Goal: Use online tool/utility: Utilize a website feature to perform a specific function

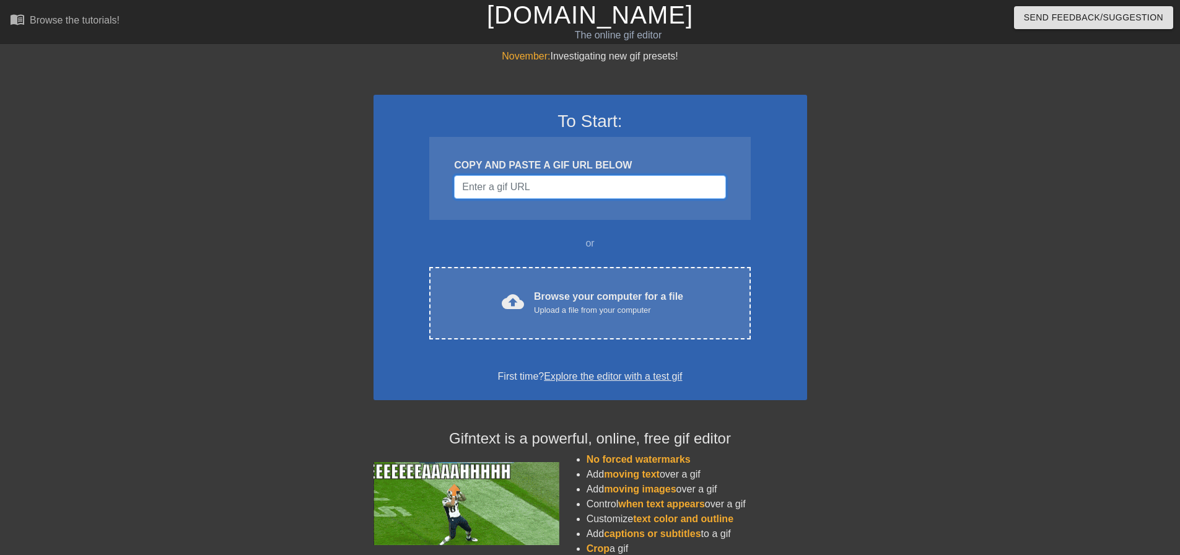
click at [546, 183] on input "Username" at bounding box center [589, 187] width 271 height 24
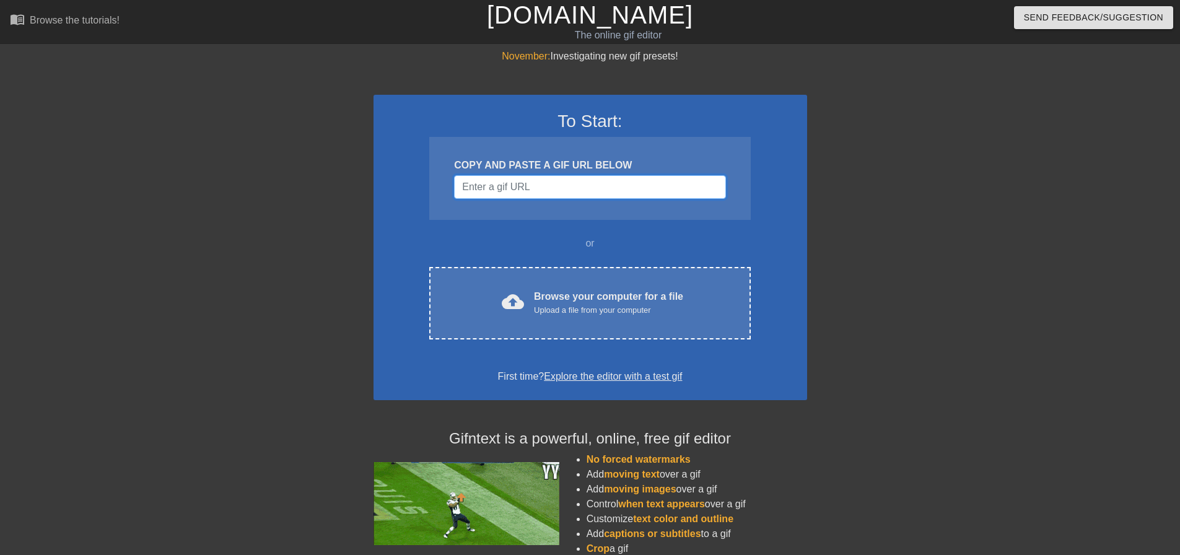
click at [548, 183] on input "Username" at bounding box center [589, 187] width 271 height 24
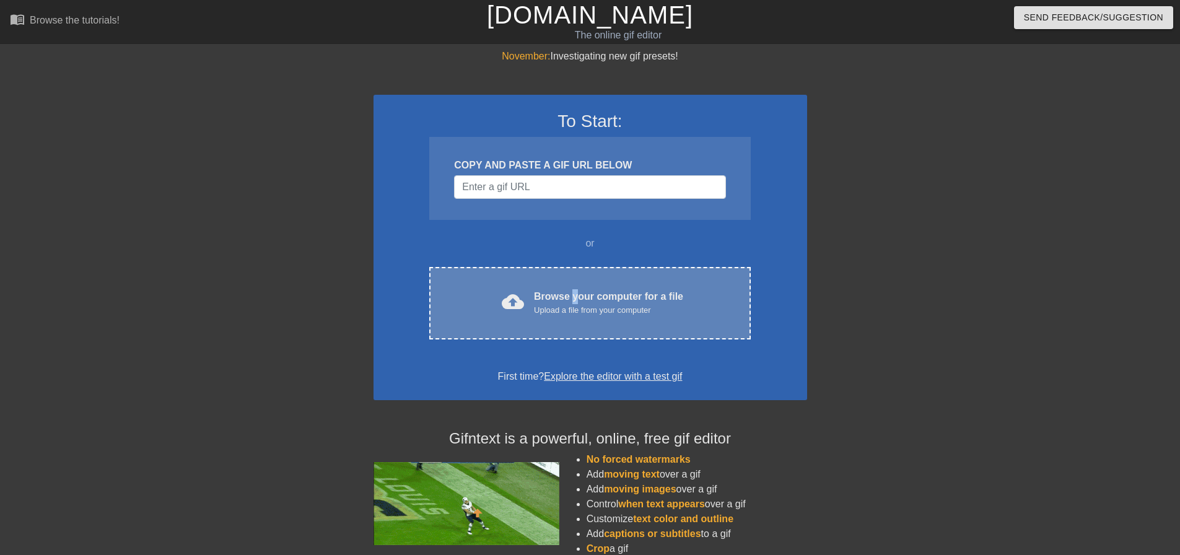
click at [574, 298] on div "Browse your computer for a file Upload a file from your computer" at bounding box center [608, 302] width 149 height 27
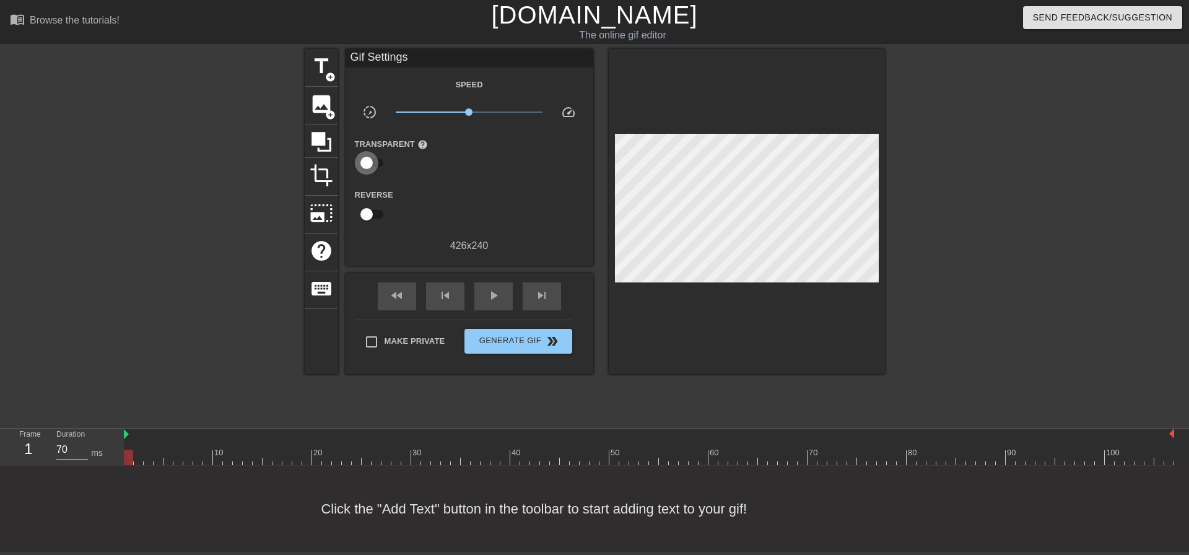
click at [369, 162] on input "checkbox" at bounding box center [366, 163] width 71 height 24
click at [369, 162] on input "checkbox" at bounding box center [378, 163] width 71 height 24
click at [369, 162] on input "checkbox" at bounding box center [366, 163] width 71 height 24
click at [369, 162] on input "checkbox" at bounding box center [378, 163] width 71 height 24
checkbox input "false"
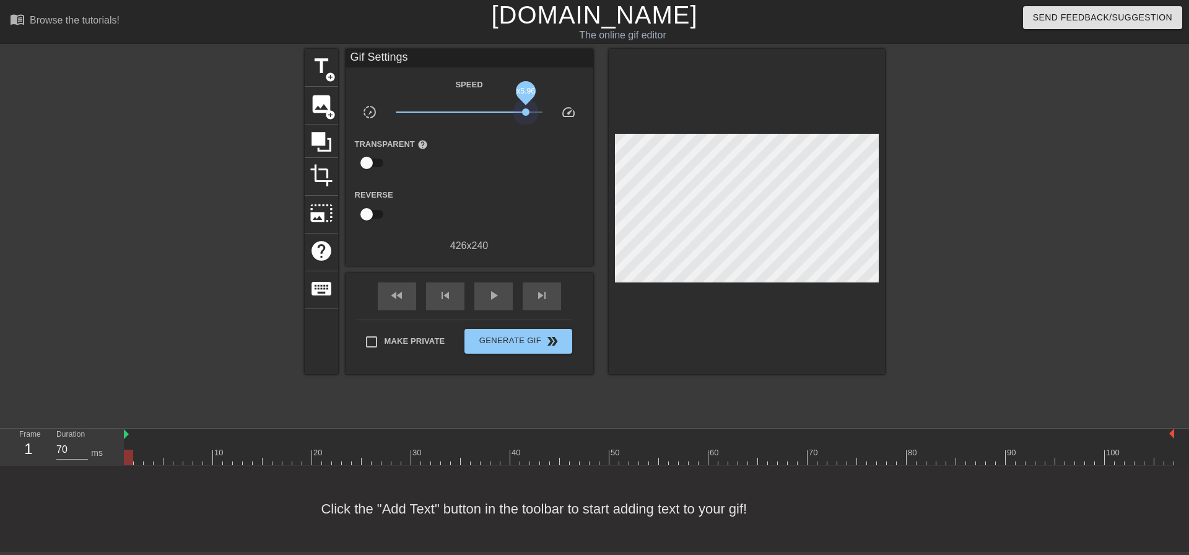
drag, startPoint x: 469, startPoint y: 108, endPoint x: 517, endPoint y: 126, distance: 50.7
click at [527, 114] on span "x5.96" at bounding box center [525, 111] width 7 height 7
click at [495, 284] on div "play_arrow" at bounding box center [493, 296] width 38 height 28
drag, startPoint x: 526, startPoint y: 110, endPoint x: 572, endPoint y: 109, distance: 45.2
click at [572, 109] on div "slow_motion_video x6.03 speed" at bounding box center [470, 114] width 248 height 19
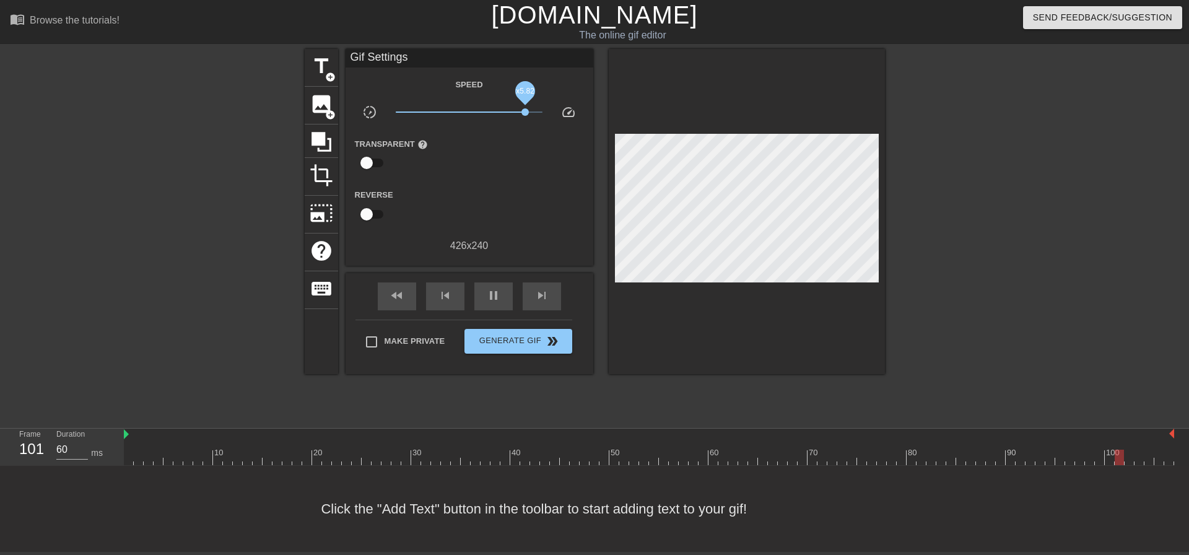
drag, startPoint x: 541, startPoint y: 109, endPoint x: 525, endPoint y: 113, distance: 15.9
click at [525, 113] on span "x5.82" at bounding box center [524, 111] width 7 height 7
click at [523, 116] on span "x5.50" at bounding box center [469, 112] width 147 height 15
drag, startPoint x: 523, startPoint y: 111, endPoint x: 508, endPoint y: 116, distance: 15.7
click at [508, 116] on span "x3.43" at bounding box center [469, 112] width 147 height 15
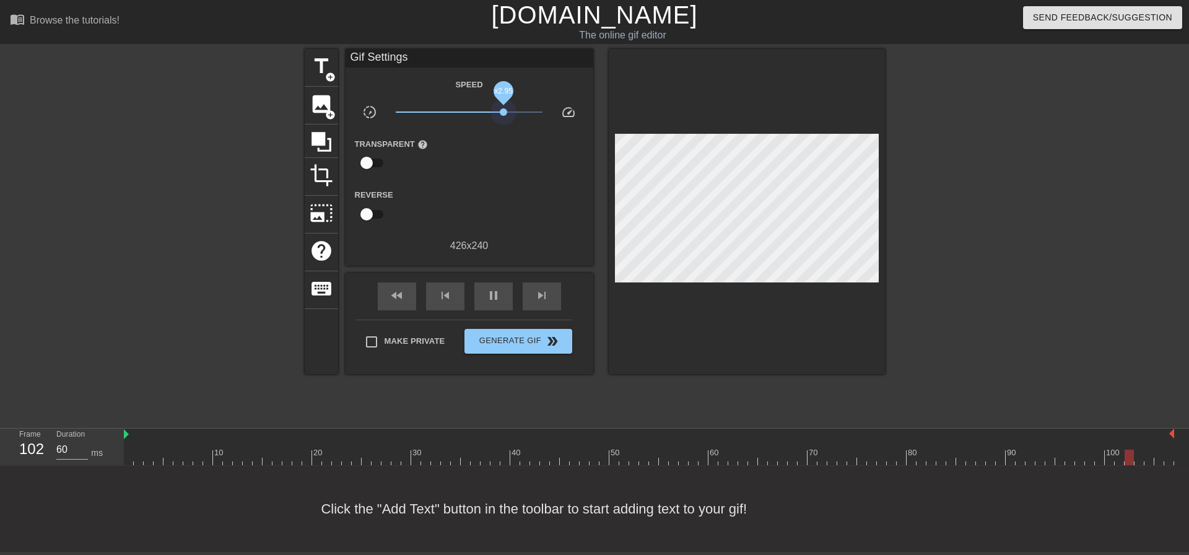
click at [503, 116] on span "x2.95" at bounding box center [469, 112] width 147 height 15
click at [564, 112] on span "speed" at bounding box center [568, 112] width 15 height 15
click at [506, 113] on span "x3.20" at bounding box center [505, 111] width 7 height 7
click at [321, 65] on span "title" at bounding box center [322, 66] width 24 height 24
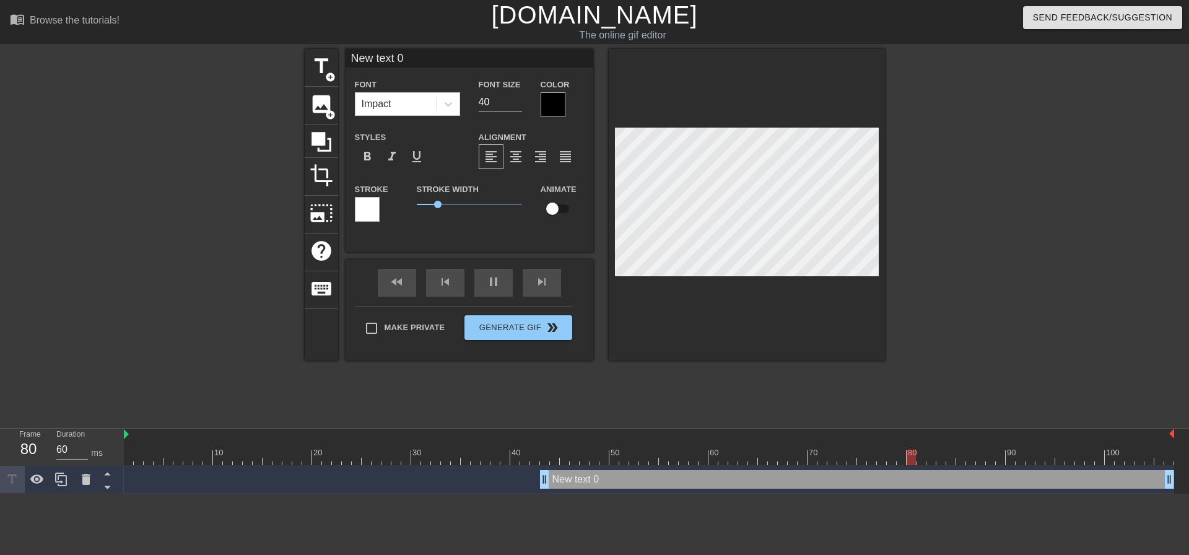
scroll to position [2, 4]
type input "70"
type input "v"
type textarea "v"
type input "60"
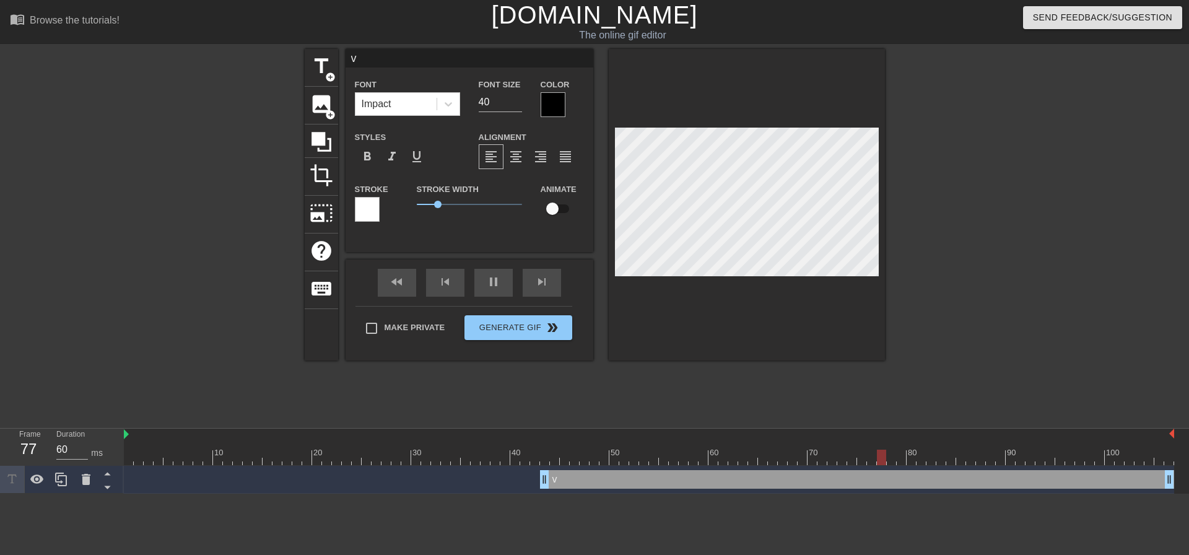
type input "vf"
type textarea "vf"
type input "60"
type input "v"
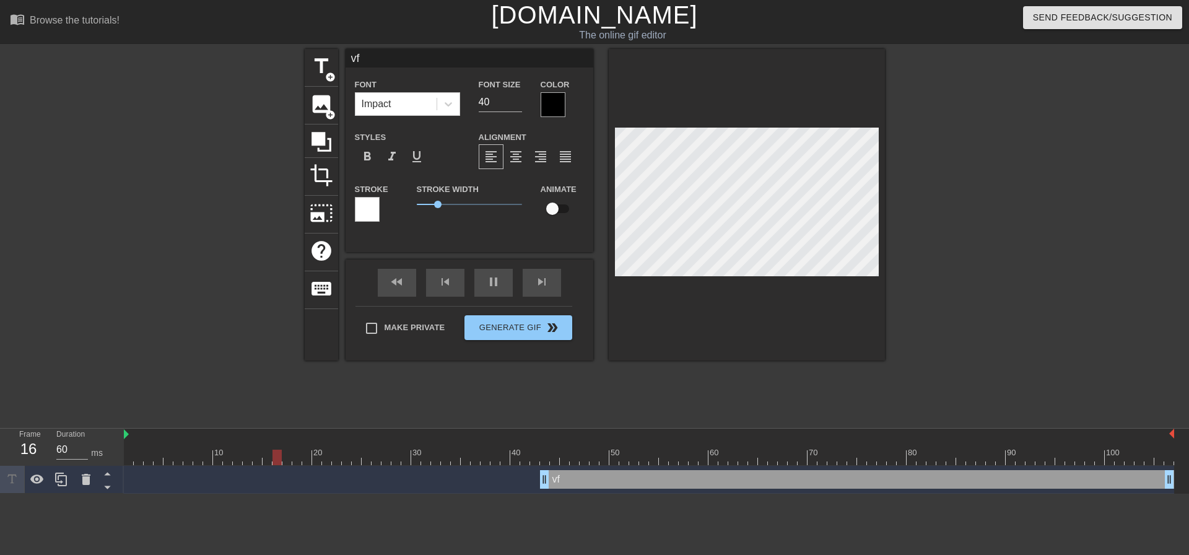
type textarea "v"
type input "70"
type input "60"
type input "f"
type textarea "f"
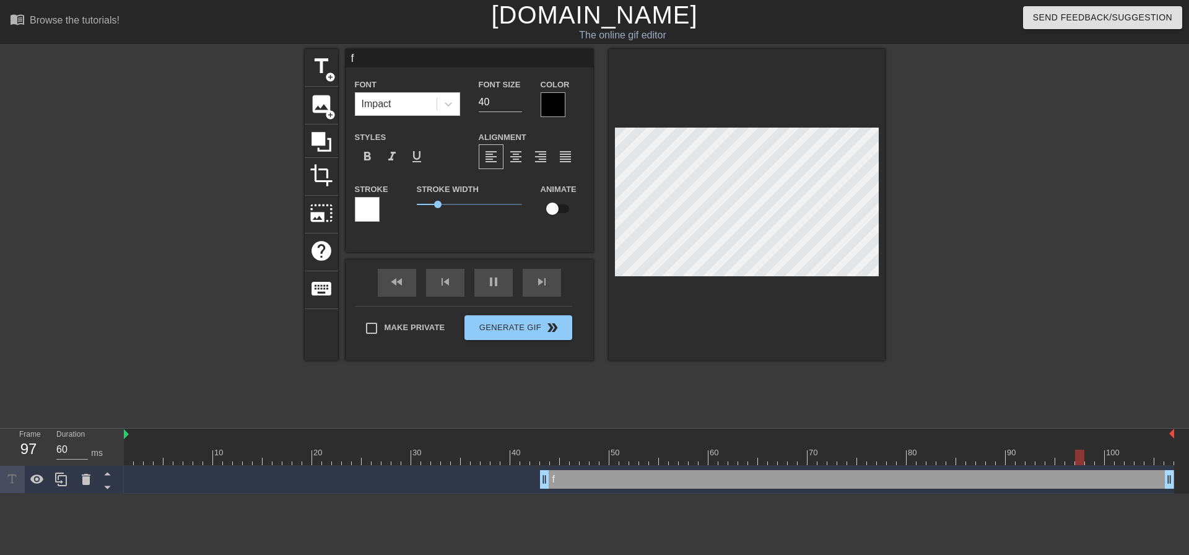
type input "70"
type input "fi"
type textarea "fi"
type input "60"
type input "fir"
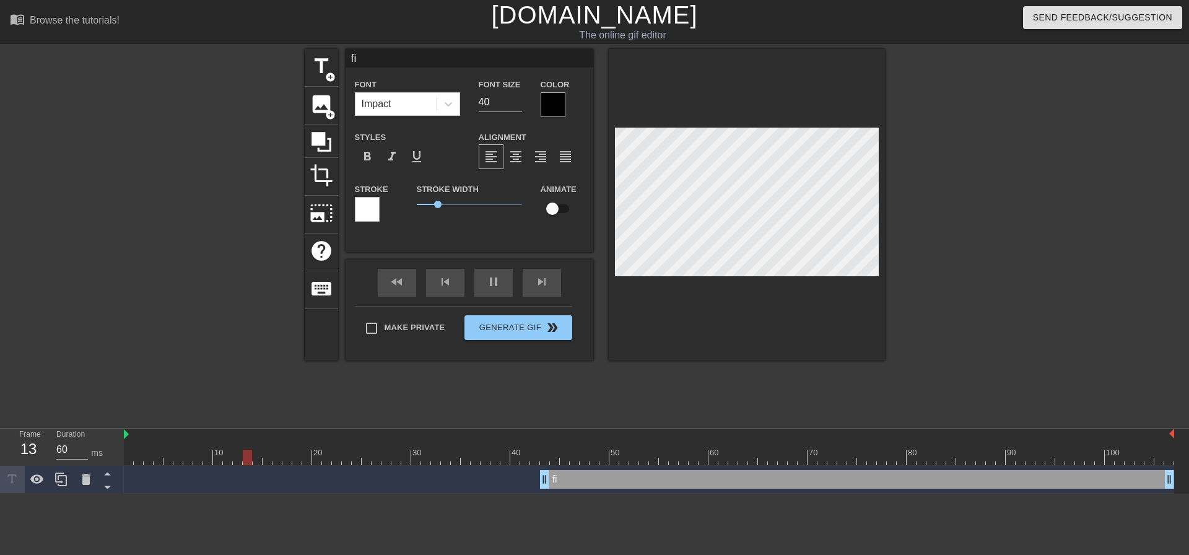
type textarea "fir"
type input "60"
type input "fire"
type textarea "fire"
type input "70"
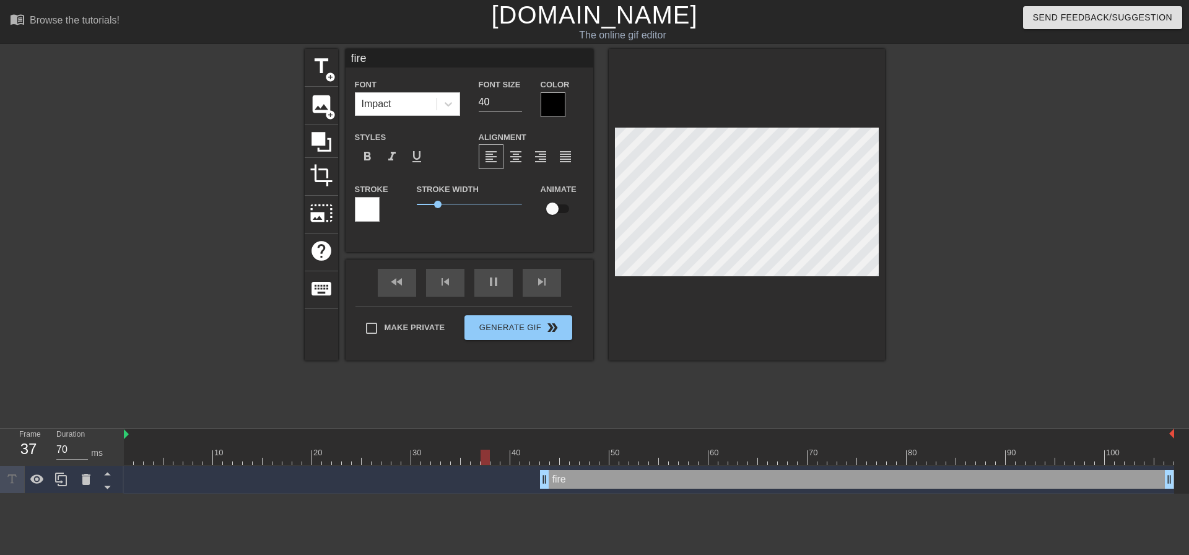
type input "firew"
type textarea "firew"
type input "60"
type input "firewo"
type textarea "firewo"
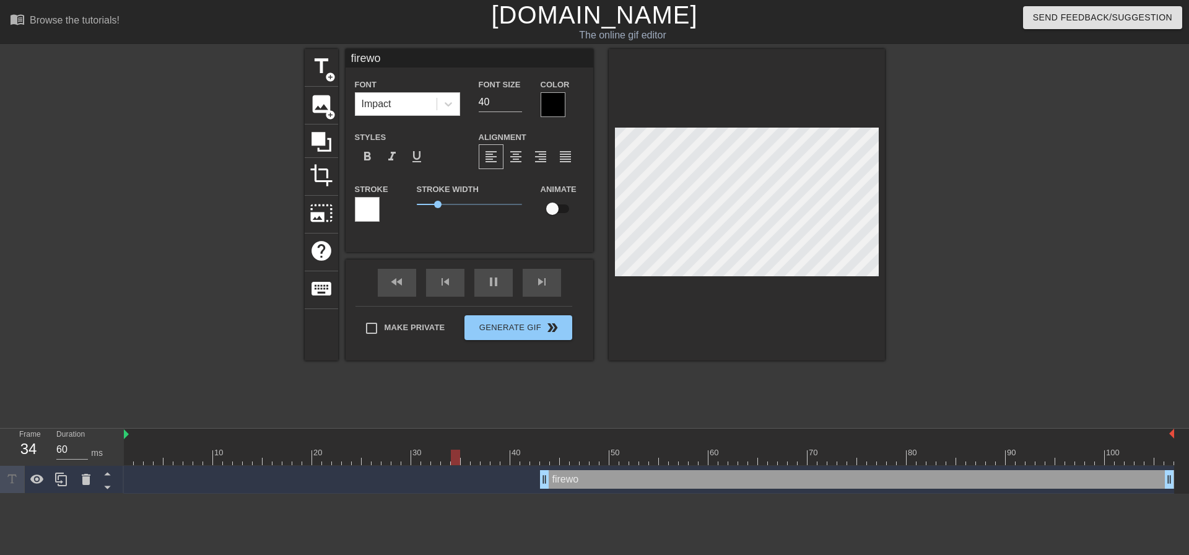
type input "70"
type input "firewor"
type textarea "firewor"
type input "70"
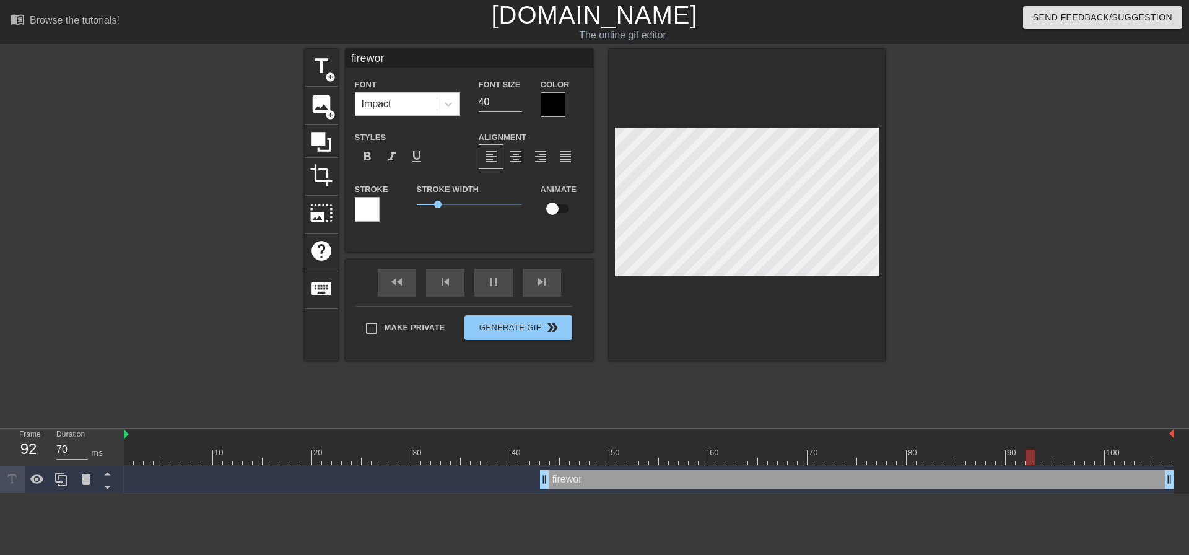
type input "firework"
type textarea "firework"
type input "70"
type input "fireworks"
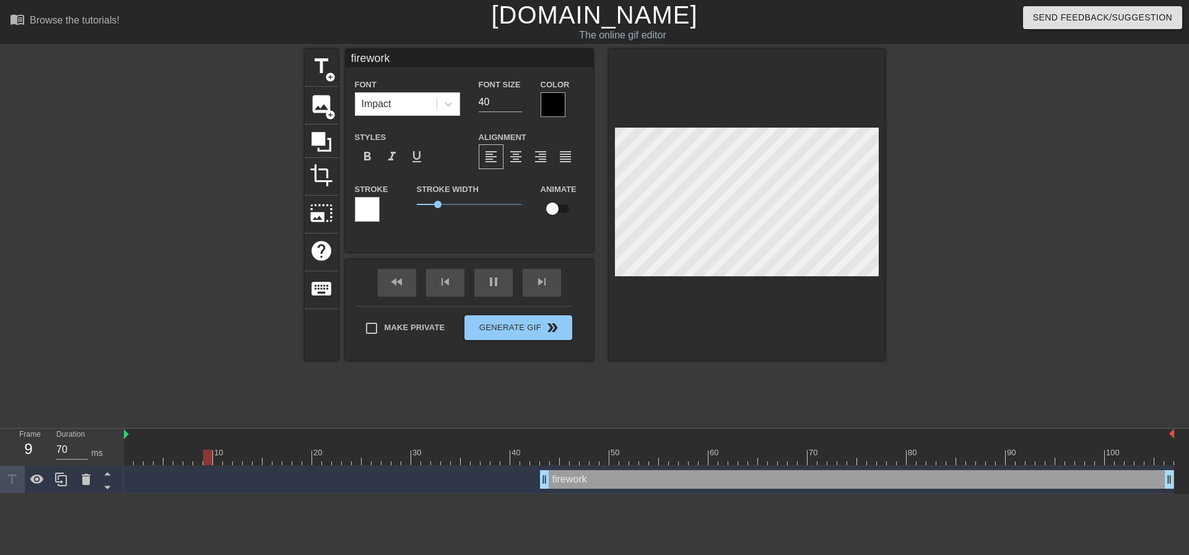
type textarea "fireworks"
type input "70"
type textarea "fireworks"
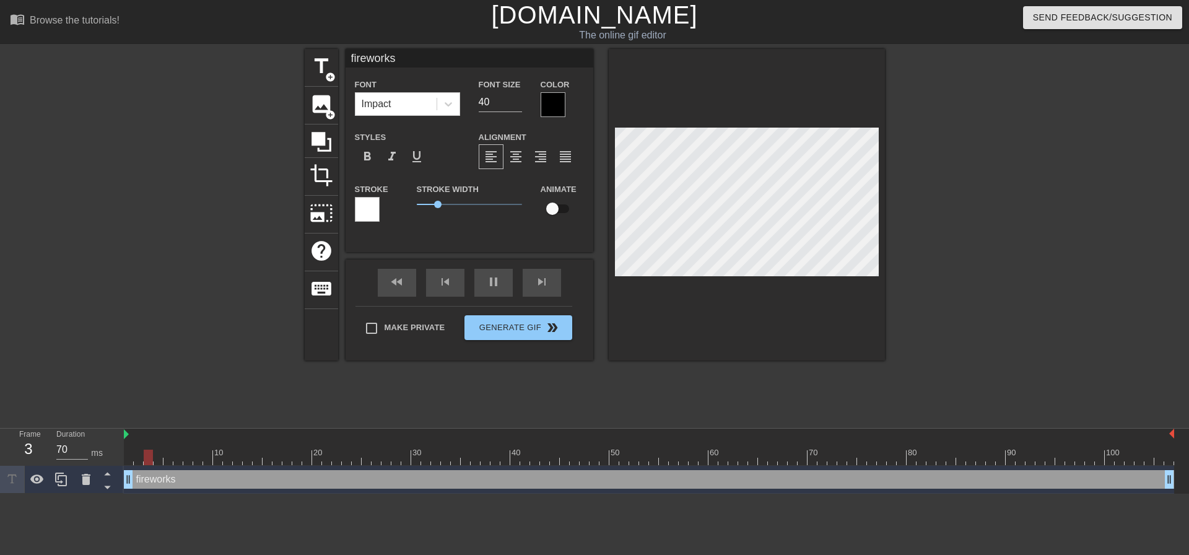
drag, startPoint x: 544, startPoint y: 480, endPoint x: 12, endPoint y: 471, distance: 532.6
click at [11, 467] on div "Frame 3 Duration 70 ms 10 20 30 40 50 60 70 80 90 100 fireworks drag_handle dra…" at bounding box center [594, 460] width 1189 height 65
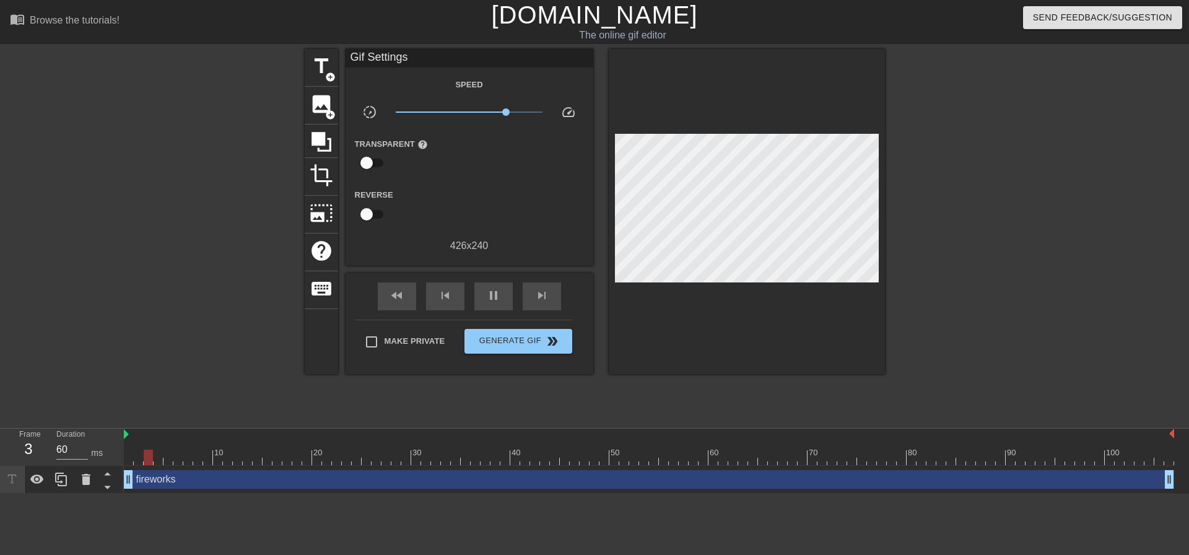
click at [999, 214] on div at bounding box center [993, 235] width 186 height 372
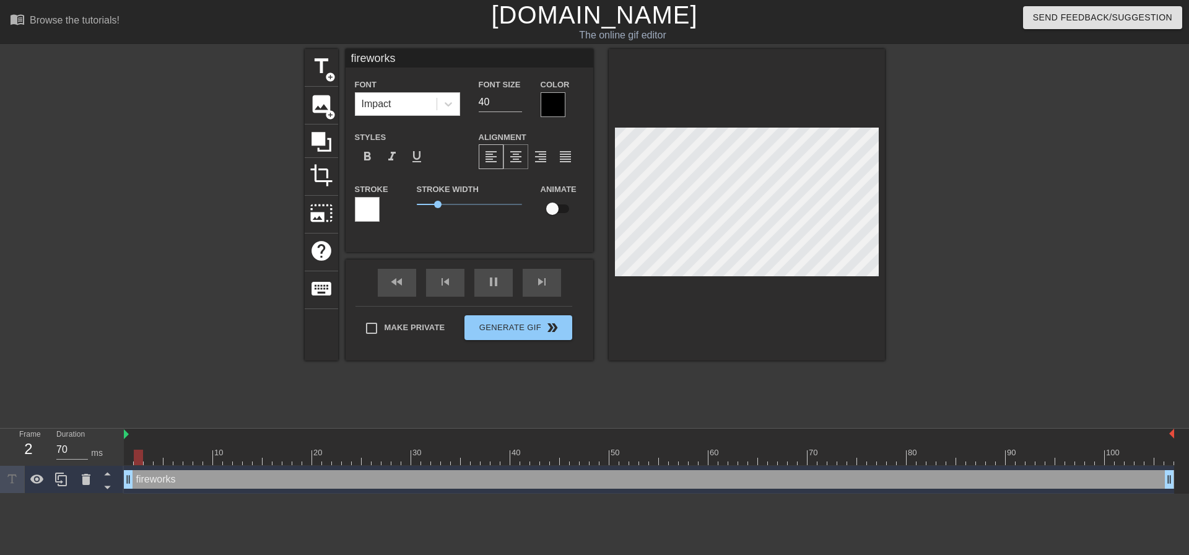
click at [519, 157] on span "format_align_center" at bounding box center [515, 156] width 15 height 15
click at [497, 154] on span "format_align_left" at bounding box center [491, 156] width 15 height 15
click at [1002, 264] on div at bounding box center [993, 235] width 186 height 372
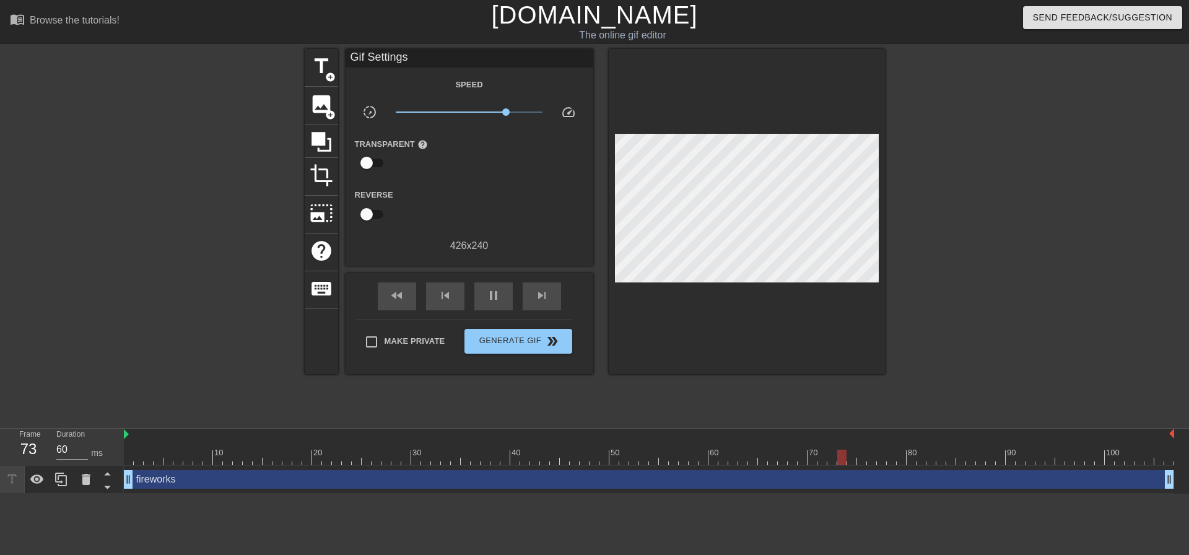
click at [482, 237] on div "Speed slow_motion_video x3.20 speed Transparent help Reverse 426 x 240" at bounding box center [469, 165] width 229 height 176
type input "60"
click at [376, 159] on input "checkbox" at bounding box center [366, 163] width 71 height 24
checkbox input "true"
type input "70"
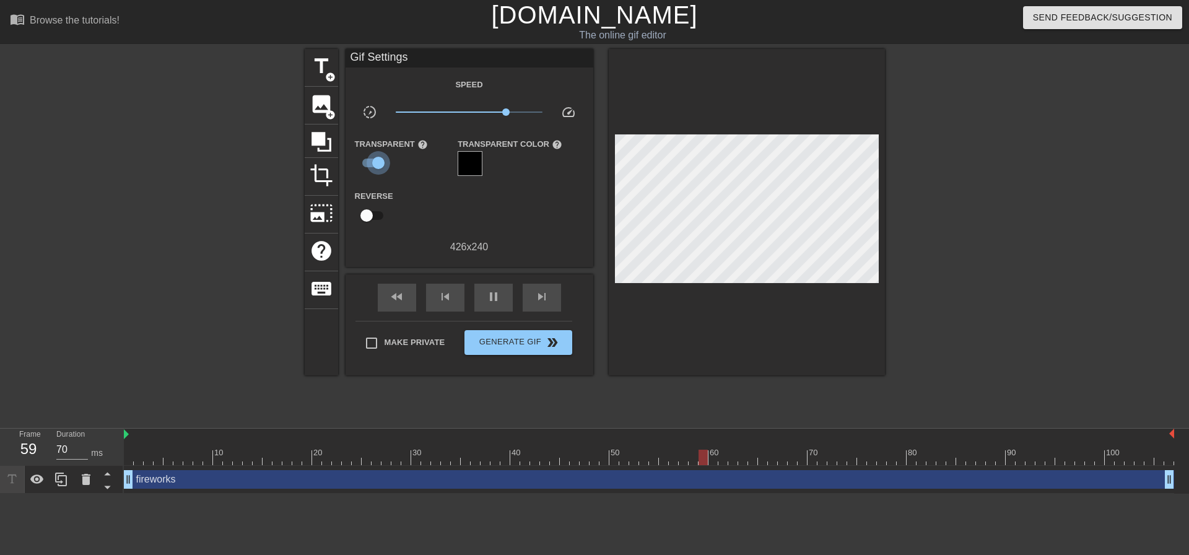
click at [373, 160] on input "checkbox" at bounding box center [378, 163] width 71 height 24
checkbox input "false"
type input "60"
click at [370, 215] on input "checkbox" at bounding box center [366, 214] width 71 height 24
checkbox input "true"
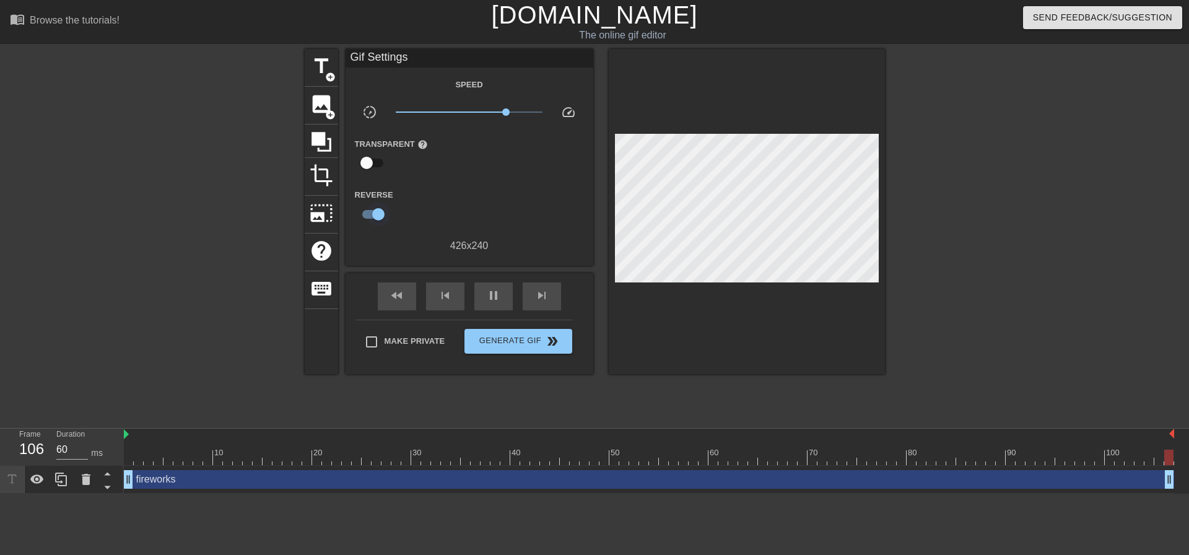
type input "70"
click at [370, 214] on input "checkbox" at bounding box center [378, 214] width 71 height 24
checkbox input "false"
type input "70"
click at [370, 214] on input "checkbox" at bounding box center [366, 214] width 71 height 24
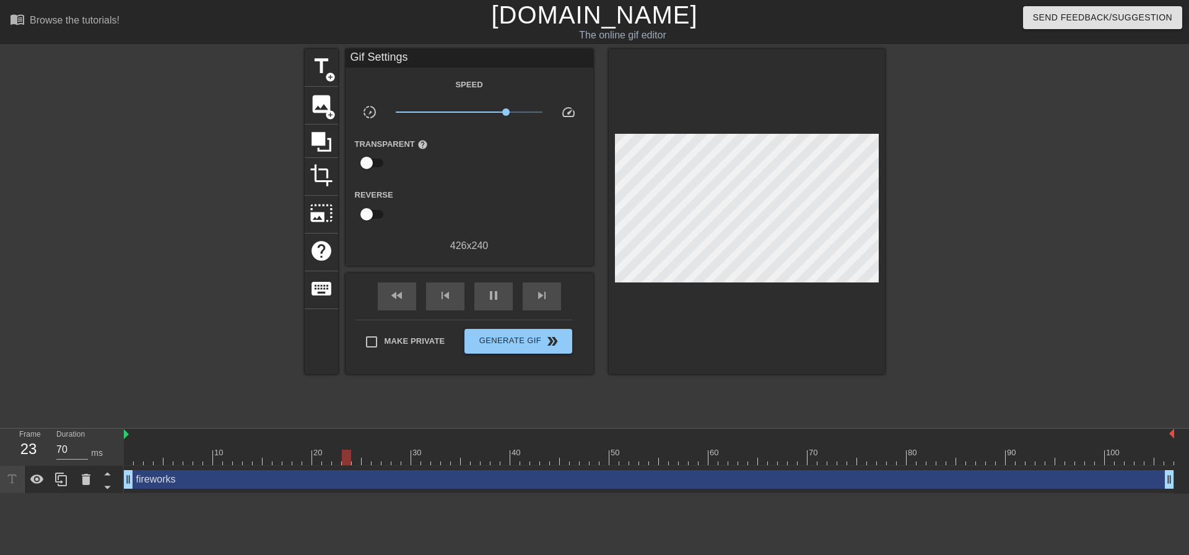
checkbox input "true"
type input "60"
click at [377, 208] on input "checkbox" at bounding box center [378, 214] width 71 height 24
checkbox input "false"
type input "70"
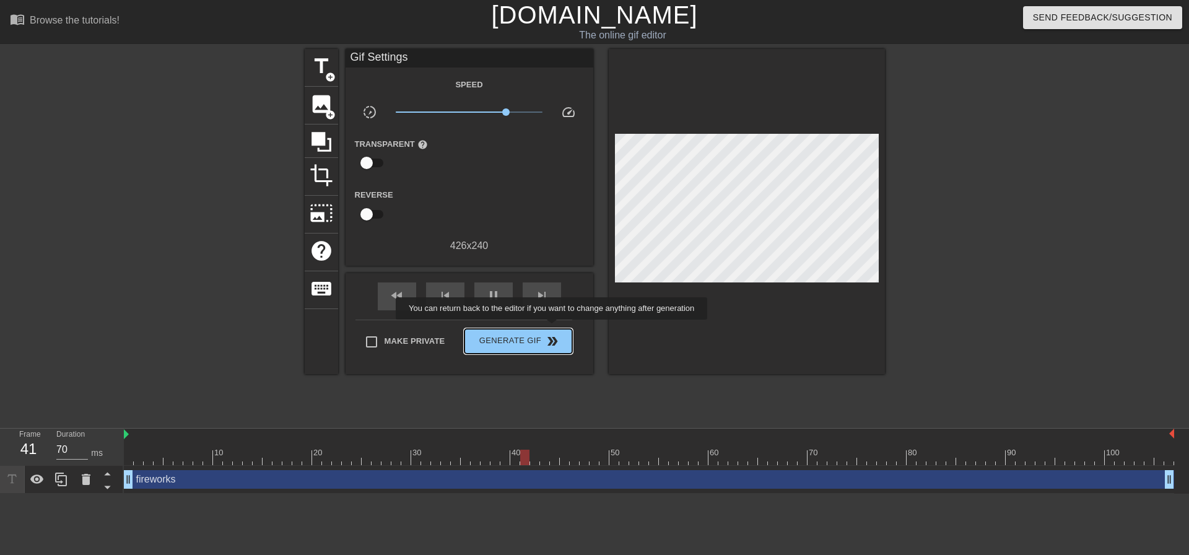
click at [537, 337] on span "Generate Gif double_arrow" at bounding box center [517, 341] width 97 height 15
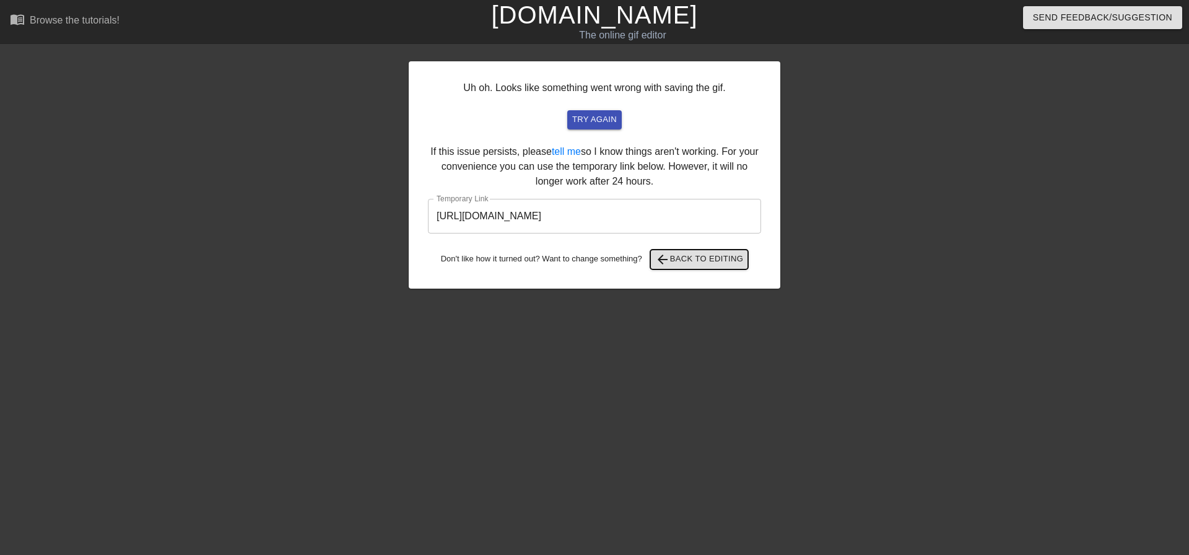
click at [690, 258] on span "arrow_back Back to Editing" at bounding box center [699, 259] width 89 height 15
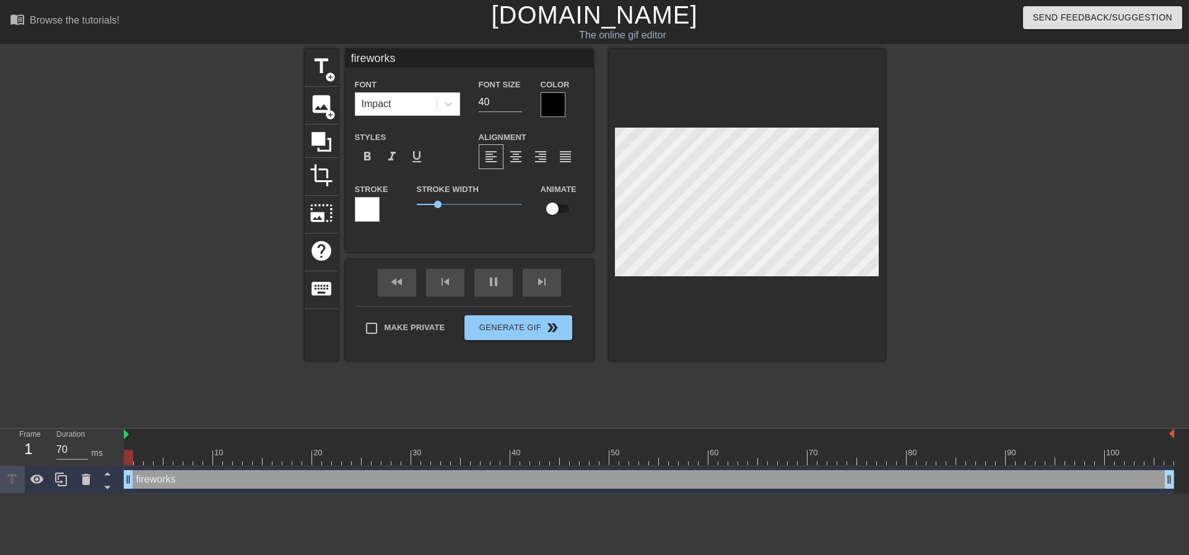
scroll to position [2, 2]
type input "70"
type input "b"
type textarea "b"
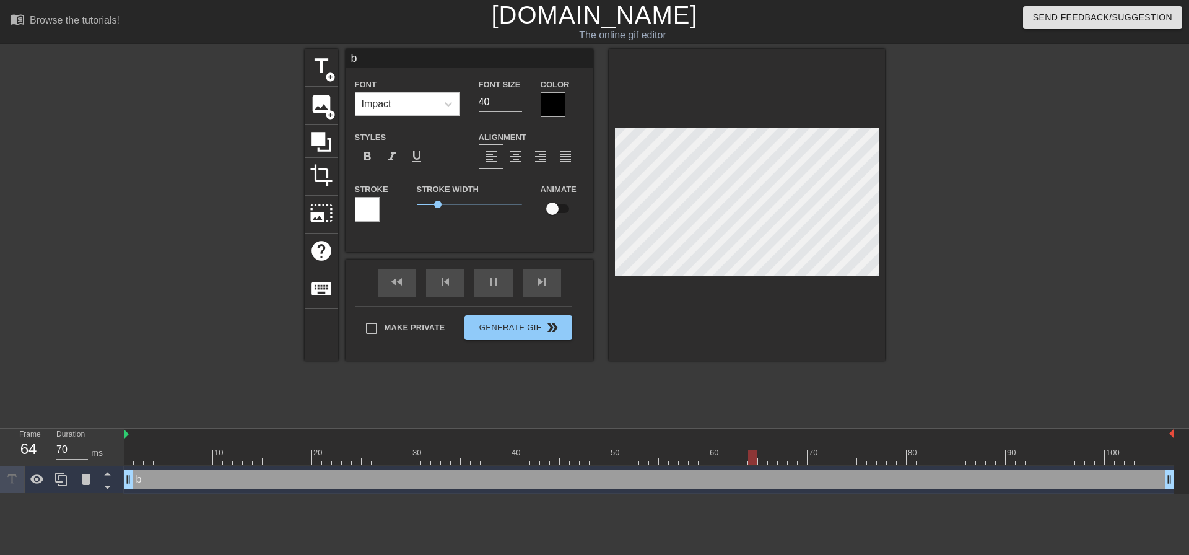
type input "60"
type input "ba"
type textarea "ba"
type input "70"
type input "[MEDICAL_DATA]"
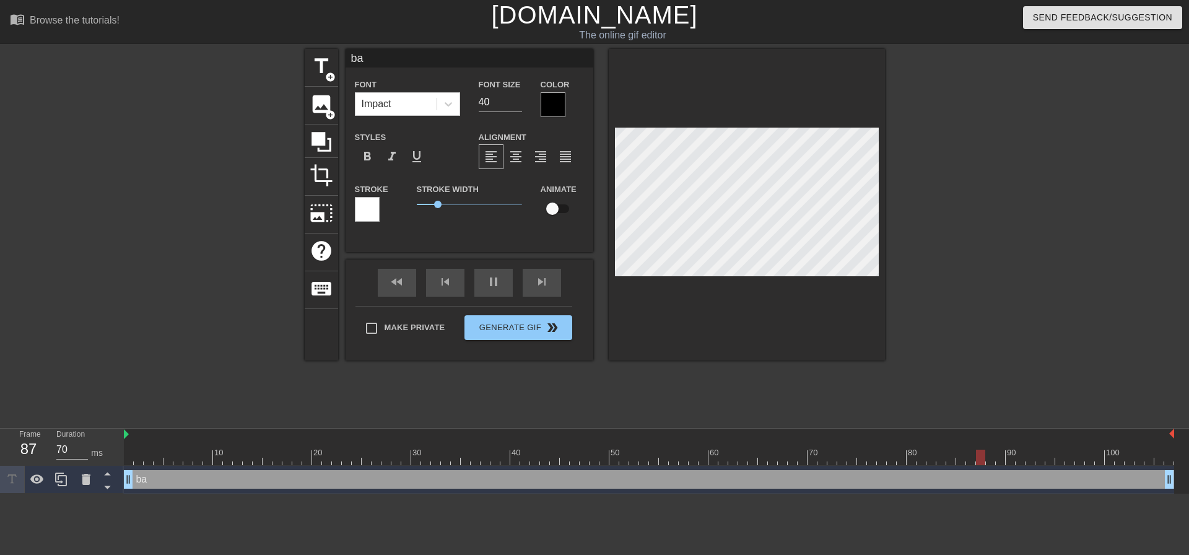
type textarea "[MEDICAL_DATA]"
type input "70"
type input "ba"
type textarea "ba"
type input "70"
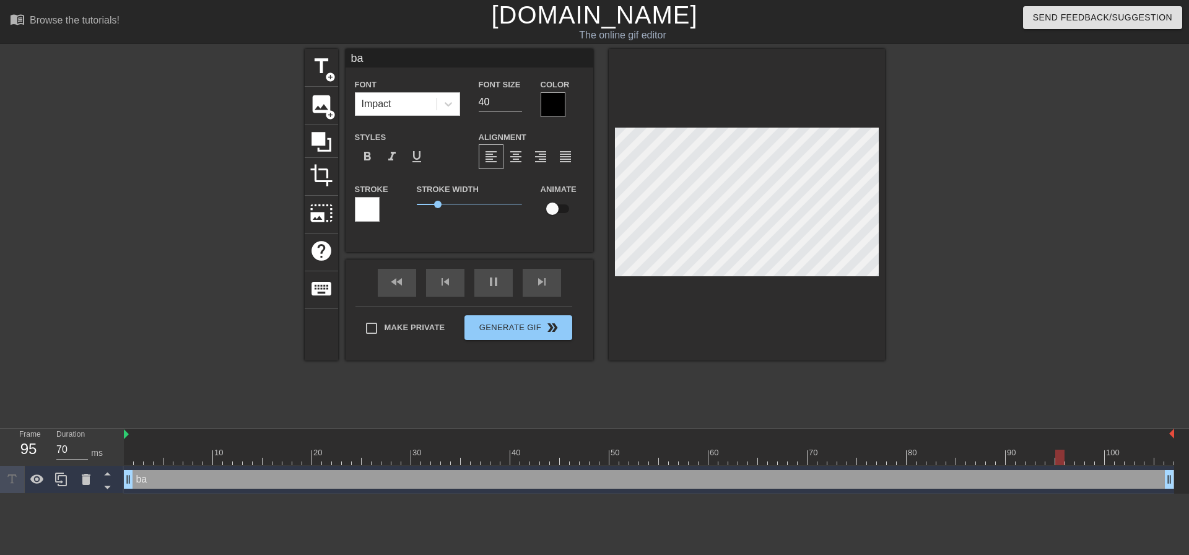
type input "b"
type textarea "b"
type input "70"
type input "."
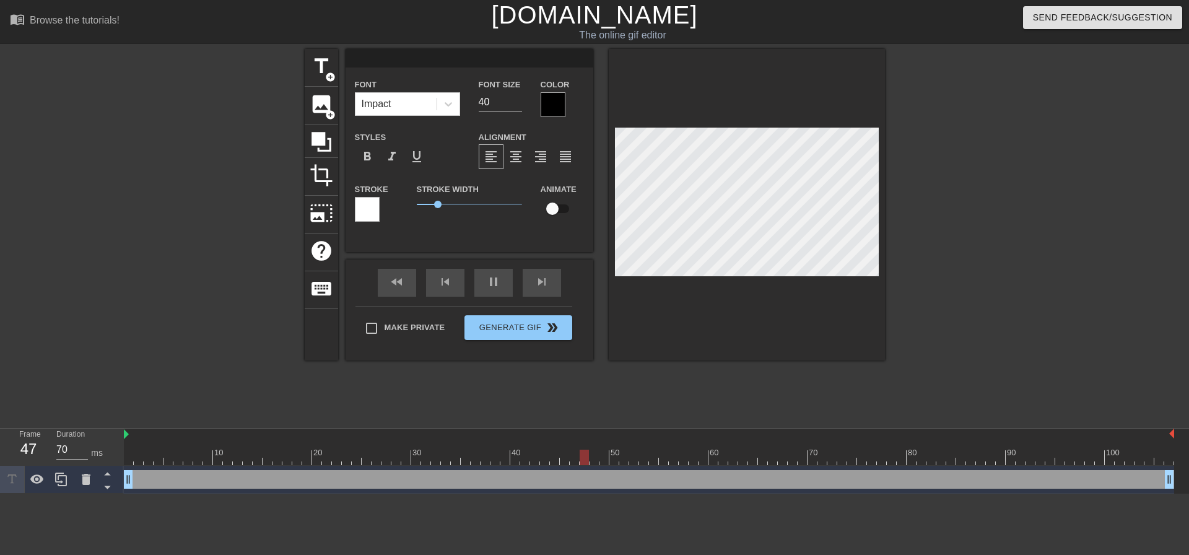
type textarea "."
type input "70"
type input ".b"
type textarea ".b"
type input "70"
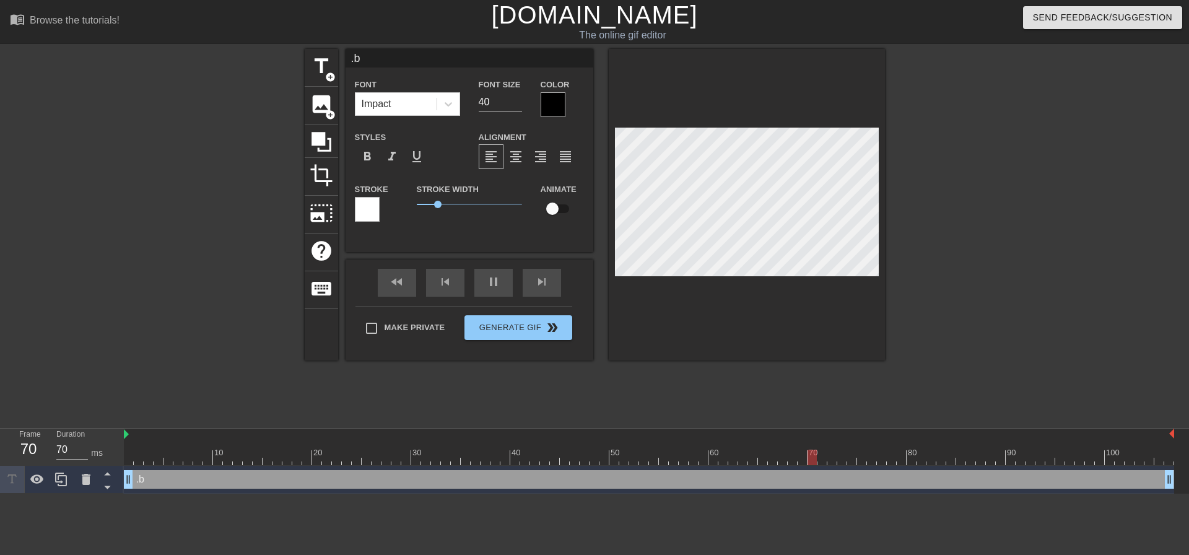
type input ".ba"
type textarea ".ba"
type input "70"
type input ".[MEDICAL_DATA]"
type textarea ".[MEDICAL_DATA]"
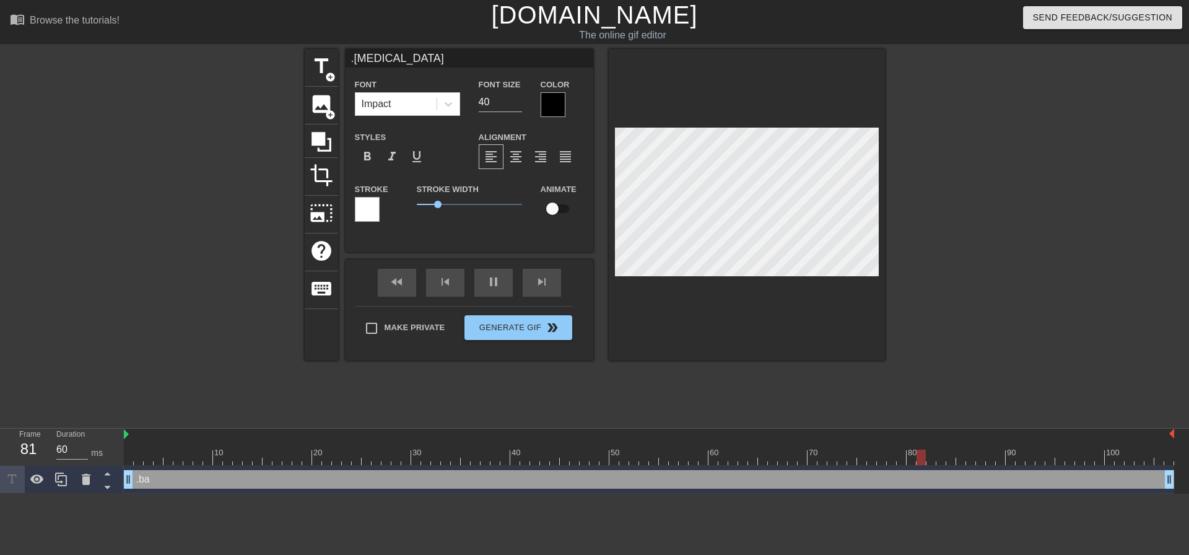
type input "70"
type input ".ball"
type textarea ".ball"
type input "70"
type input ".ballo"
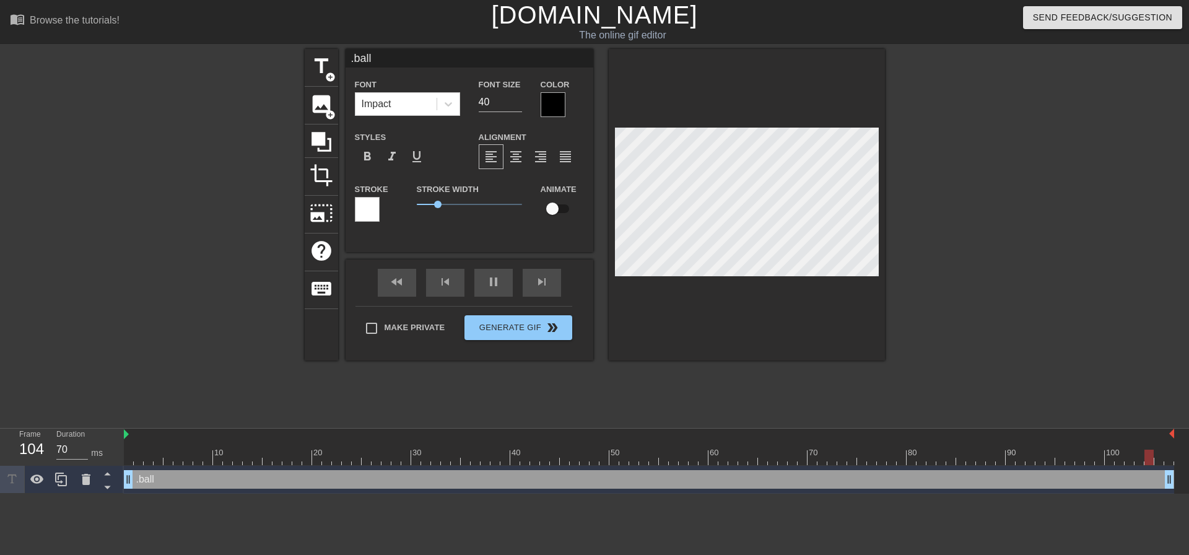
type textarea ".ballo"
type input "60"
type input ".balloo"
type textarea ".balloo"
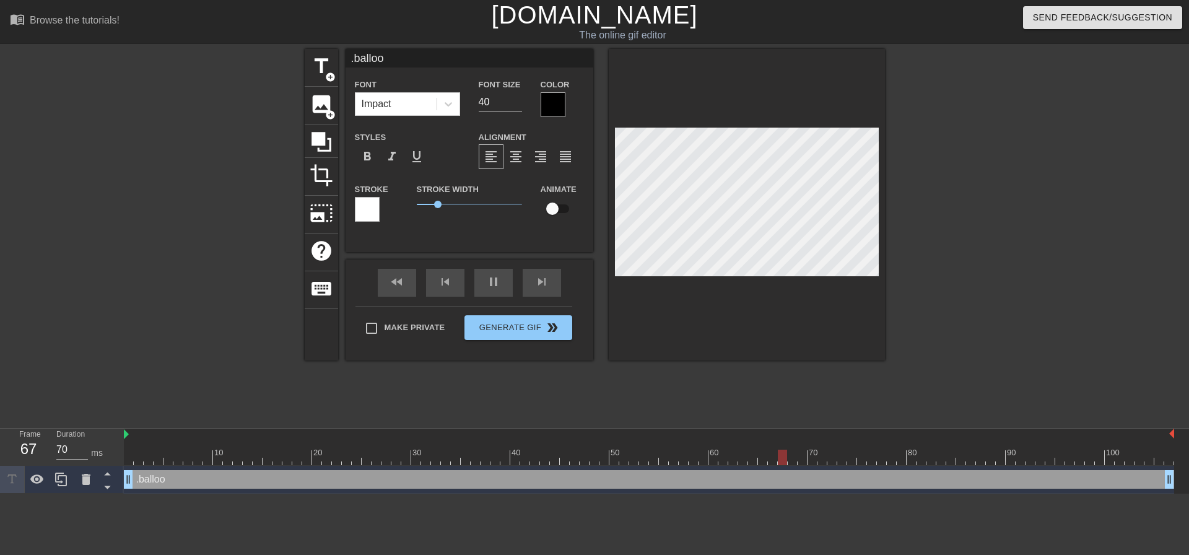
type input "60"
type input ".balloon"
type textarea ".balloon"
click at [1006, 367] on div at bounding box center [993, 235] width 186 height 372
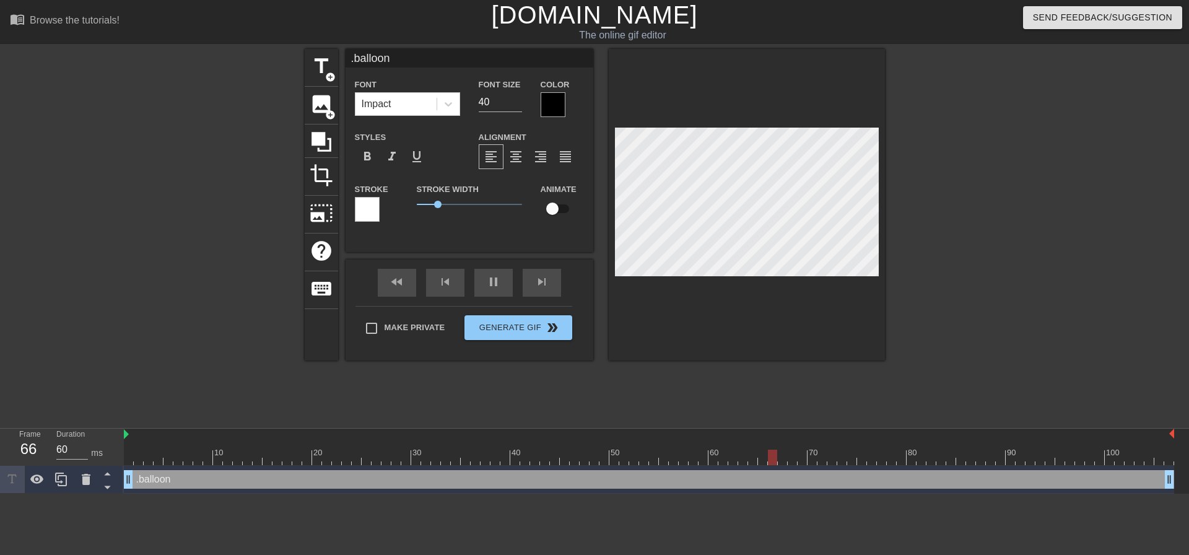
type input "70"
type input "balloon"
type textarea "balloon"
click at [1011, 296] on div at bounding box center [993, 235] width 186 height 372
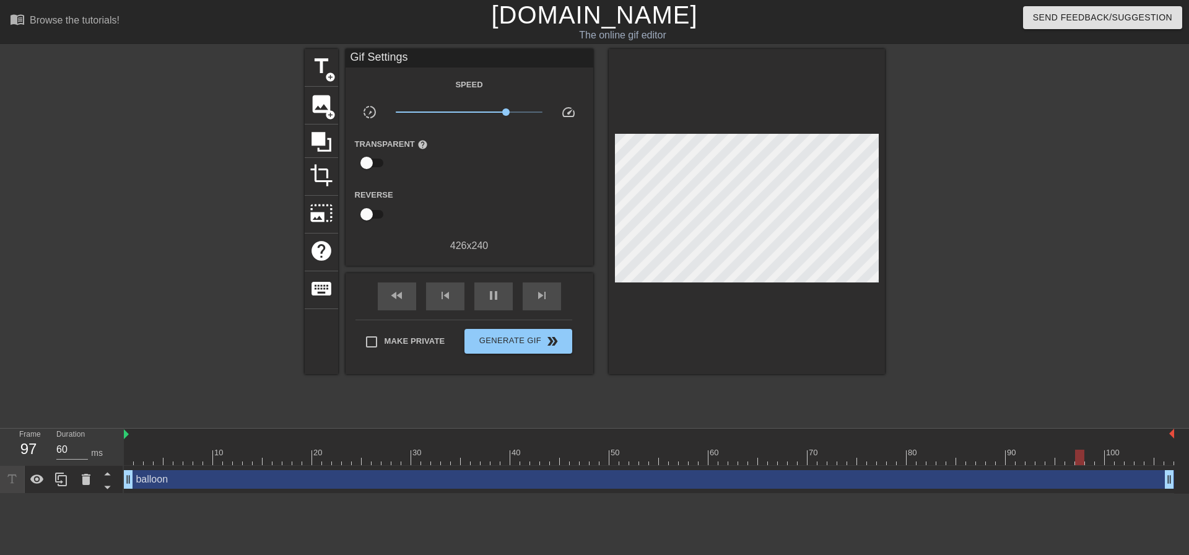
click at [984, 245] on div at bounding box center [993, 235] width 186 height 372
type input "60"
click at [507, 345] on span "Generate Gif double_arrow" at bounding box center [517, 341] width 97 height 15
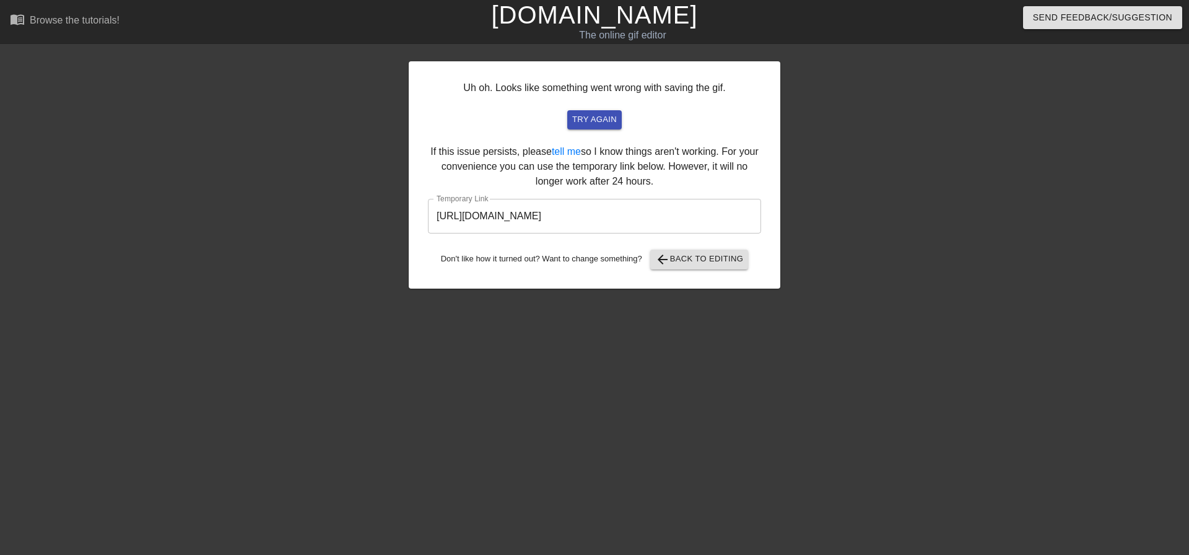
click at [591, 113] on div "Uh oh. Looks like something went wrong with saving the gif. try again If this i…" at bounding box center [595, 174] width 372 height 227
click at [593, 113] on span "try again" at bounding box center [594, 120] width 45 height 14
